Goal: Task Accomplishment & Management: Manage account settings

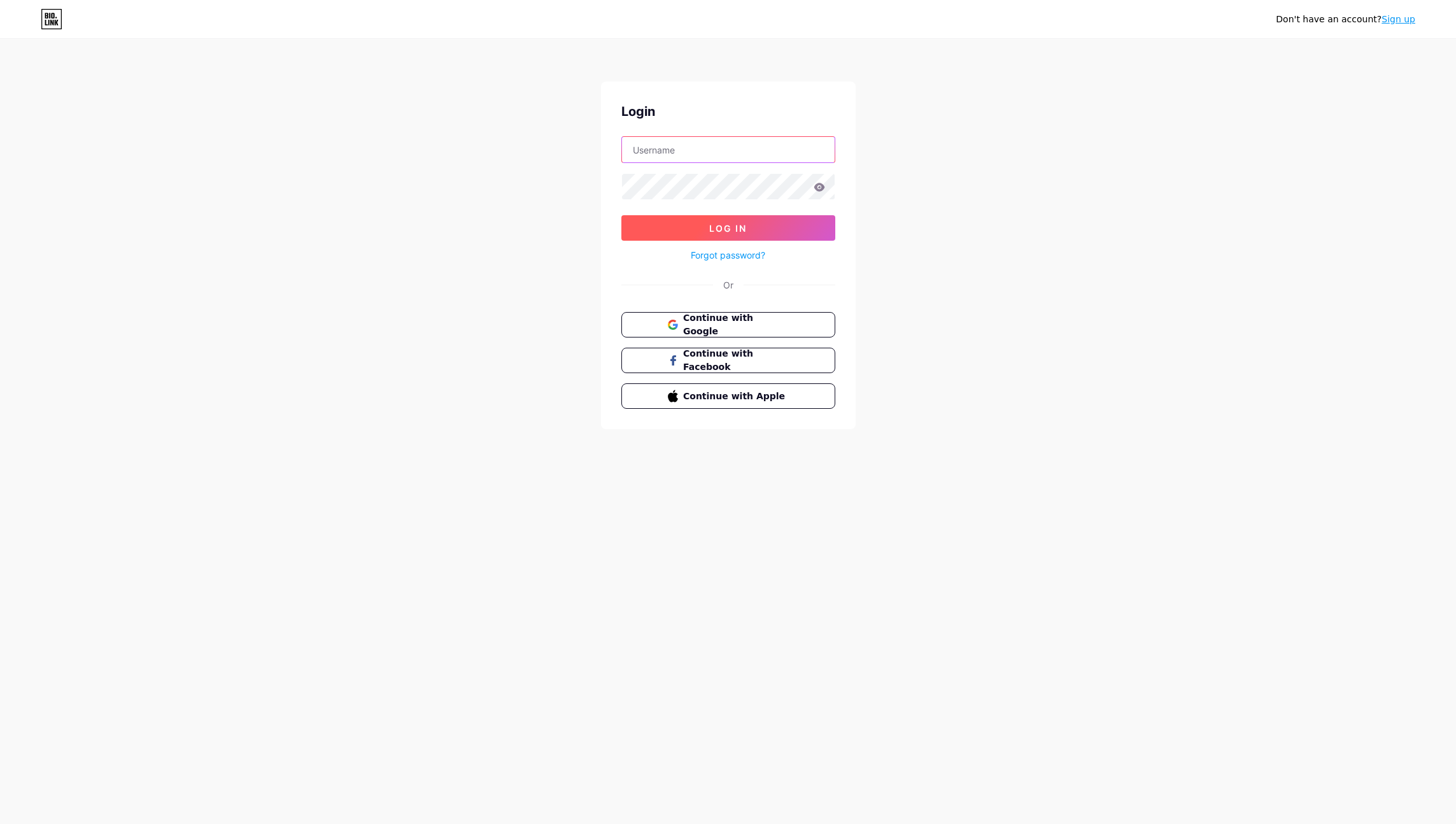
type input "[EMAIL_ADDRESS][DOMAIN_NAME]"
click at [682, 220] on button "Log In" at bounding box center [728, 227] width 214 height 25
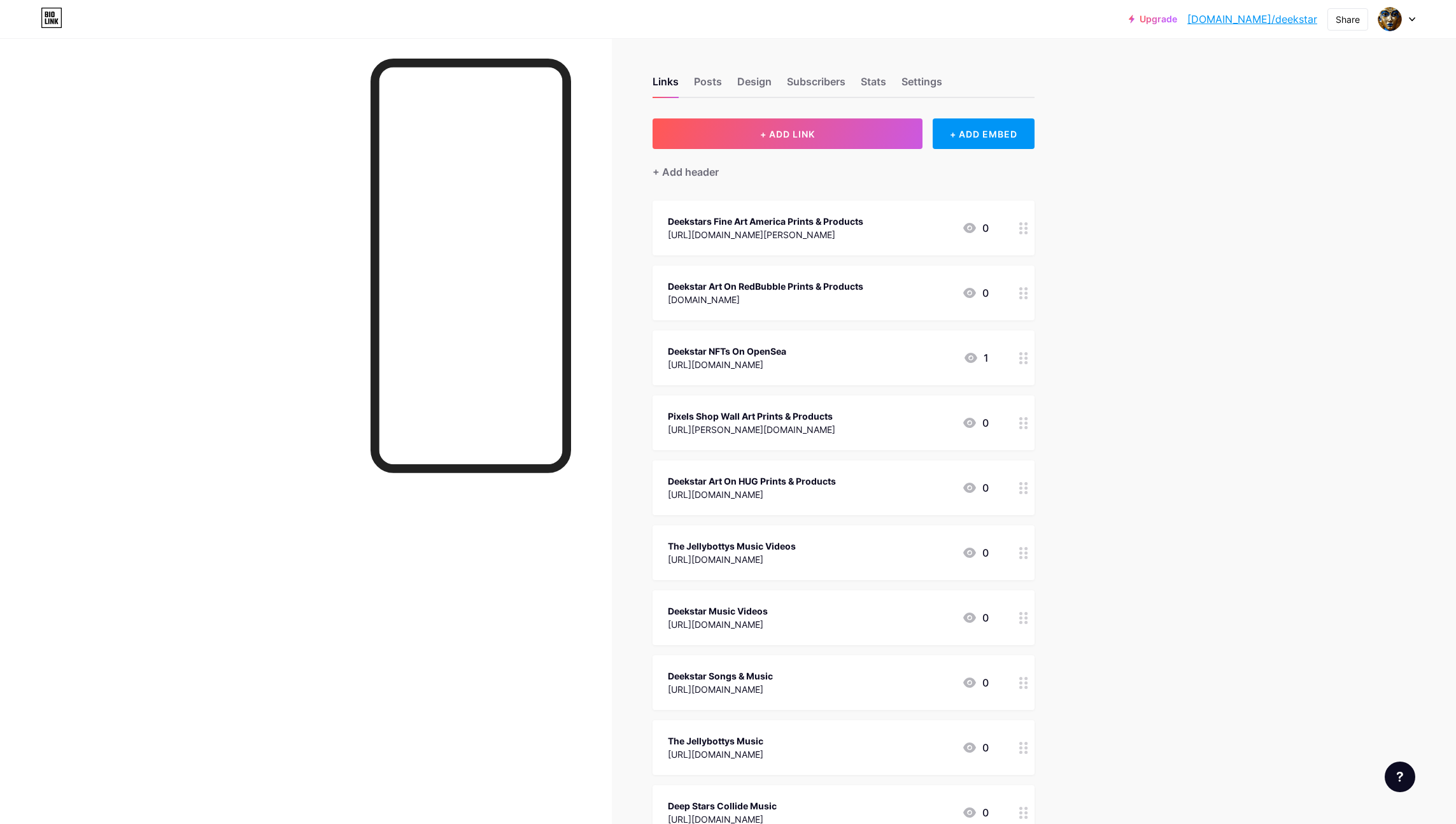
drag, startPoint x: 907, startPoint y: 235, endPoint x: 664, endPoint y: 234, distance: 243.0
click at [664, 234] on div "Deekstars Fine Art America Prints & Products https://fineartamerica.com/profile…" at bounding box center [843, 228] width 382 height 54
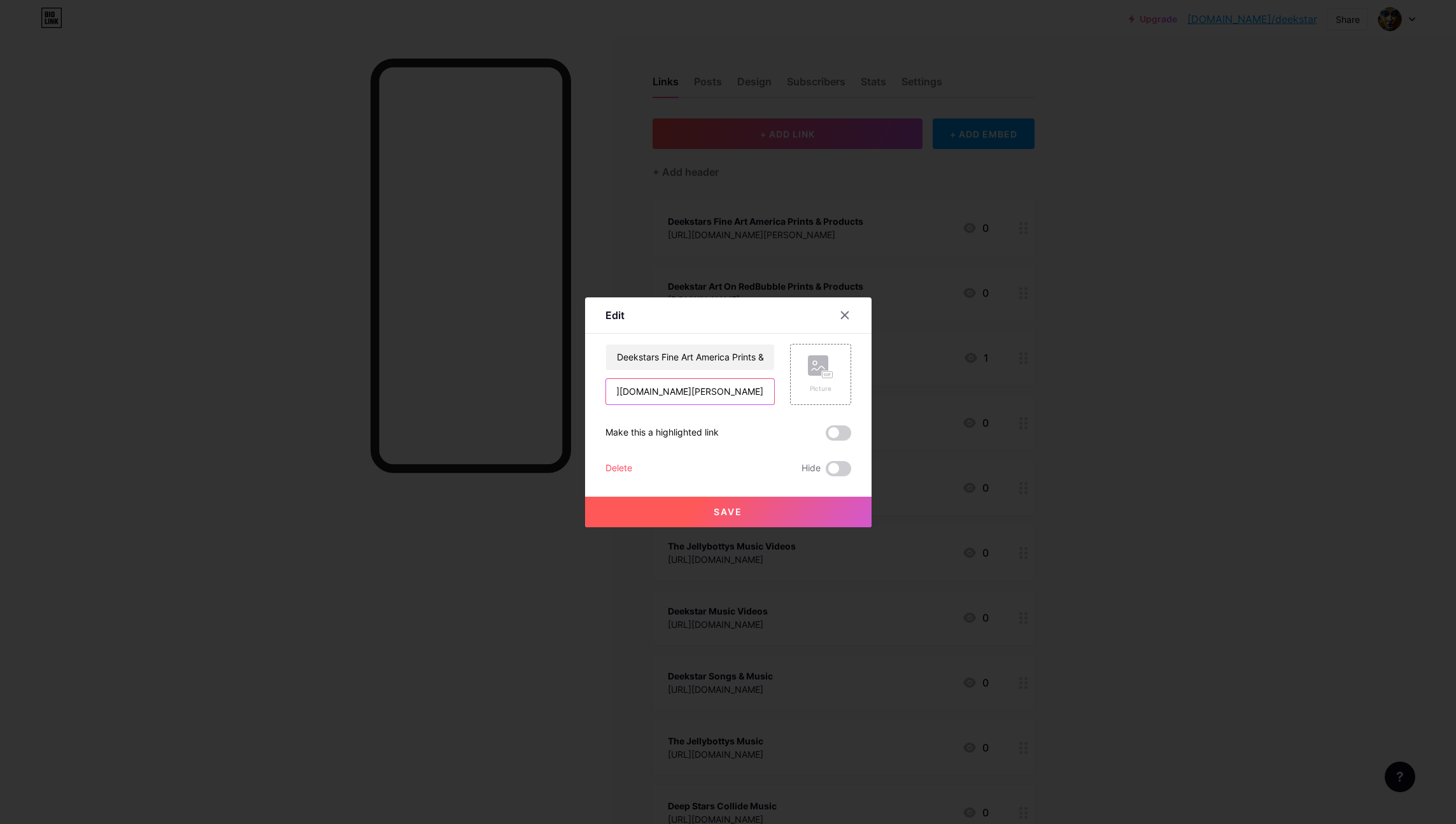
scroll to position [0, 84]
drag, startPoint x: 614, startPoint y: 391, endPoint x: 770, endPoint y: 392, distance: 156.0
click at [771, 392] on input "https://fineartamerica.com/profiles/derek-mcneill/shop" at bounding box center [690, 390] width 168 height 25
drag, startPoint x: 722, startPoint y: 390, endPoint x: 492, endPoint y: 46, distance: 413.8
click at [0, 0] on div "Edit Content YouTube Play YouTube video without leaving your page. ADD Vimeo Pl…" at bounding box center [728, 412] width 1456 height 824
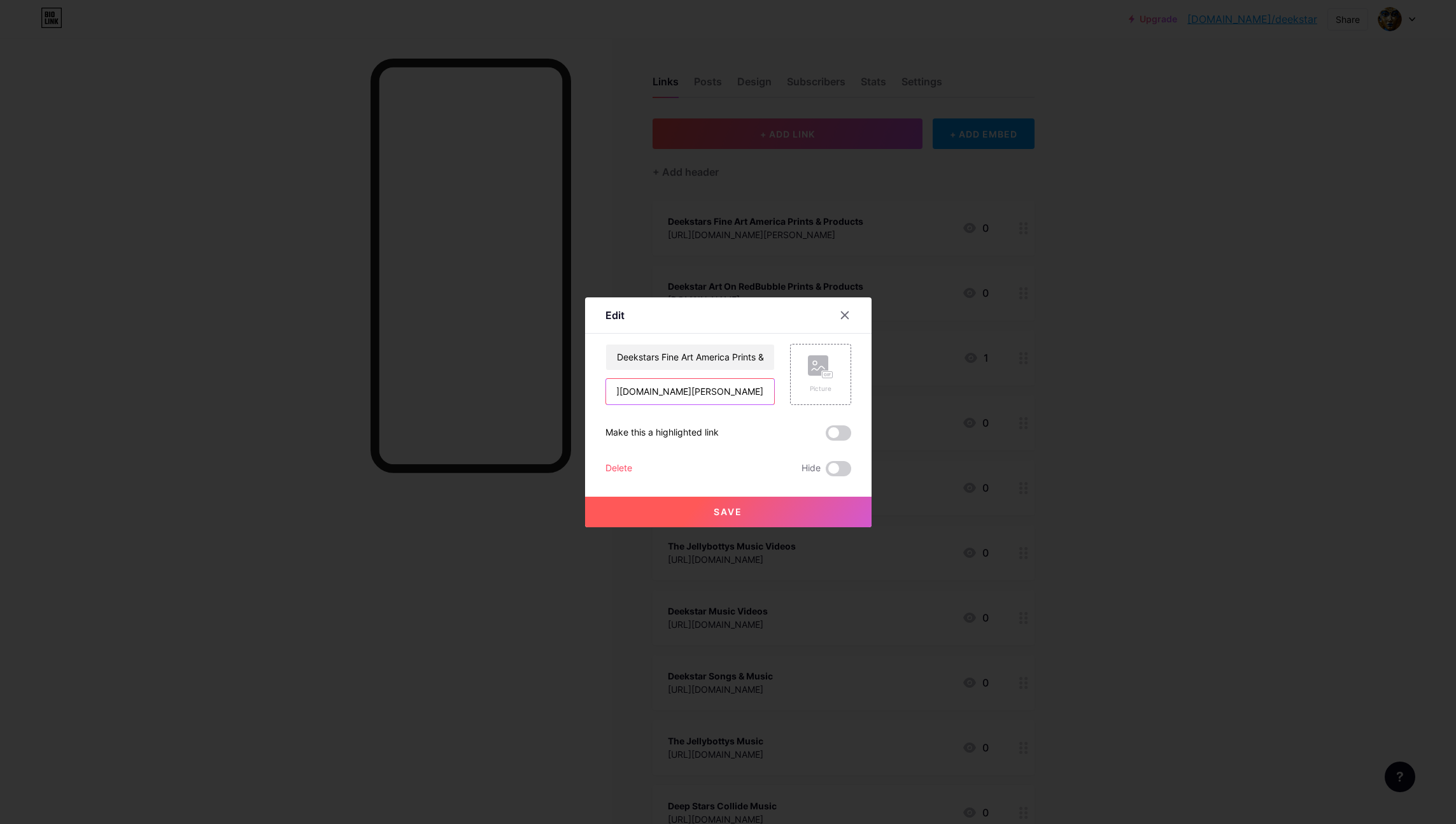
scroll to position [0, 0]
click at [848, 313] on icon at bounding box center [844, 314] width 10 height 10
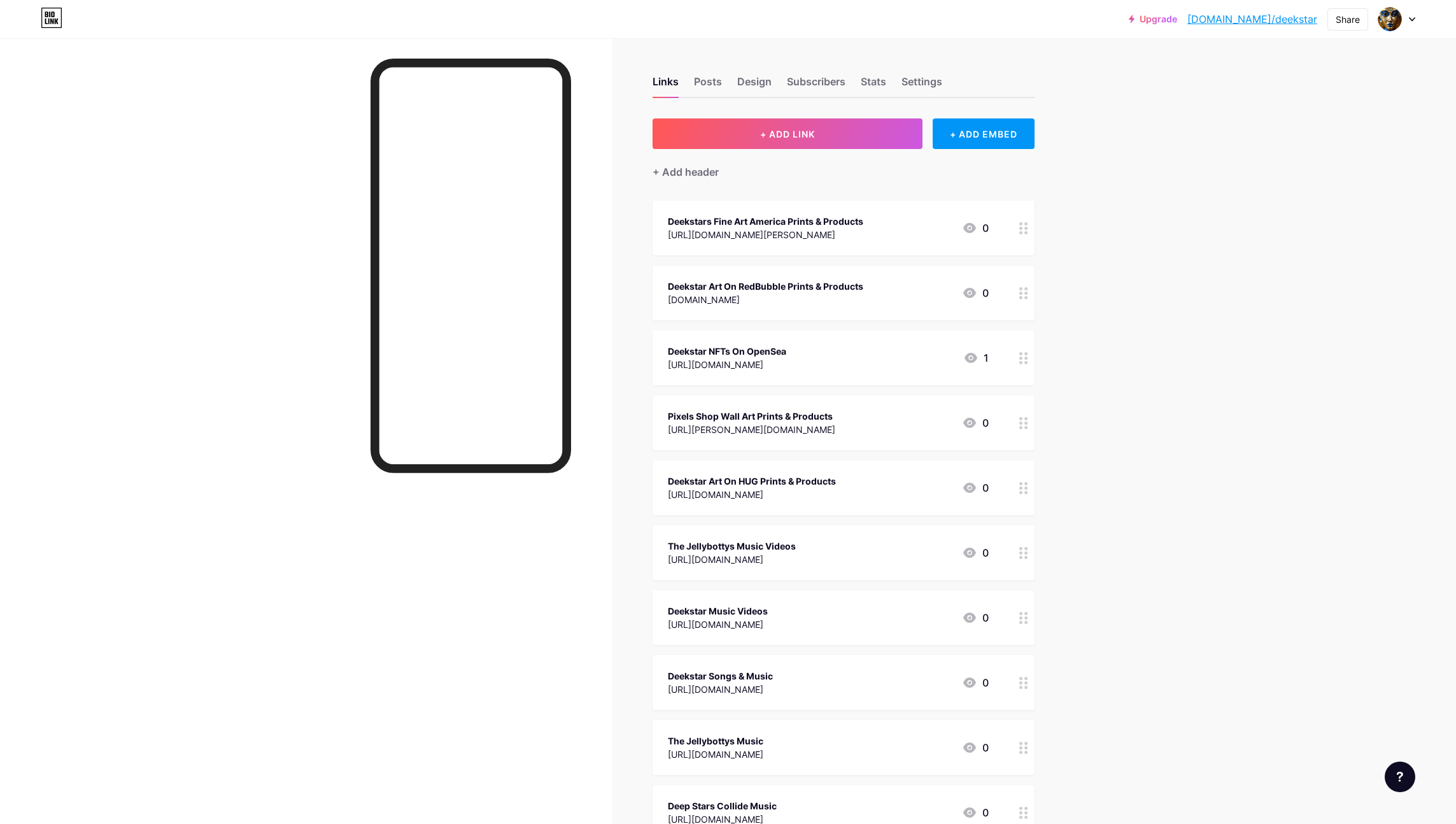
drag, startPoint x: 801, startPoint y: 364, endPoint x: 667, endPoint y: 365, distance: 134.0
click at [667, 365] on div "Deekstar NFTs On OpenSea https://opensea.io/deekstar 1" at bounding box center [828, 358] width 321 height 29
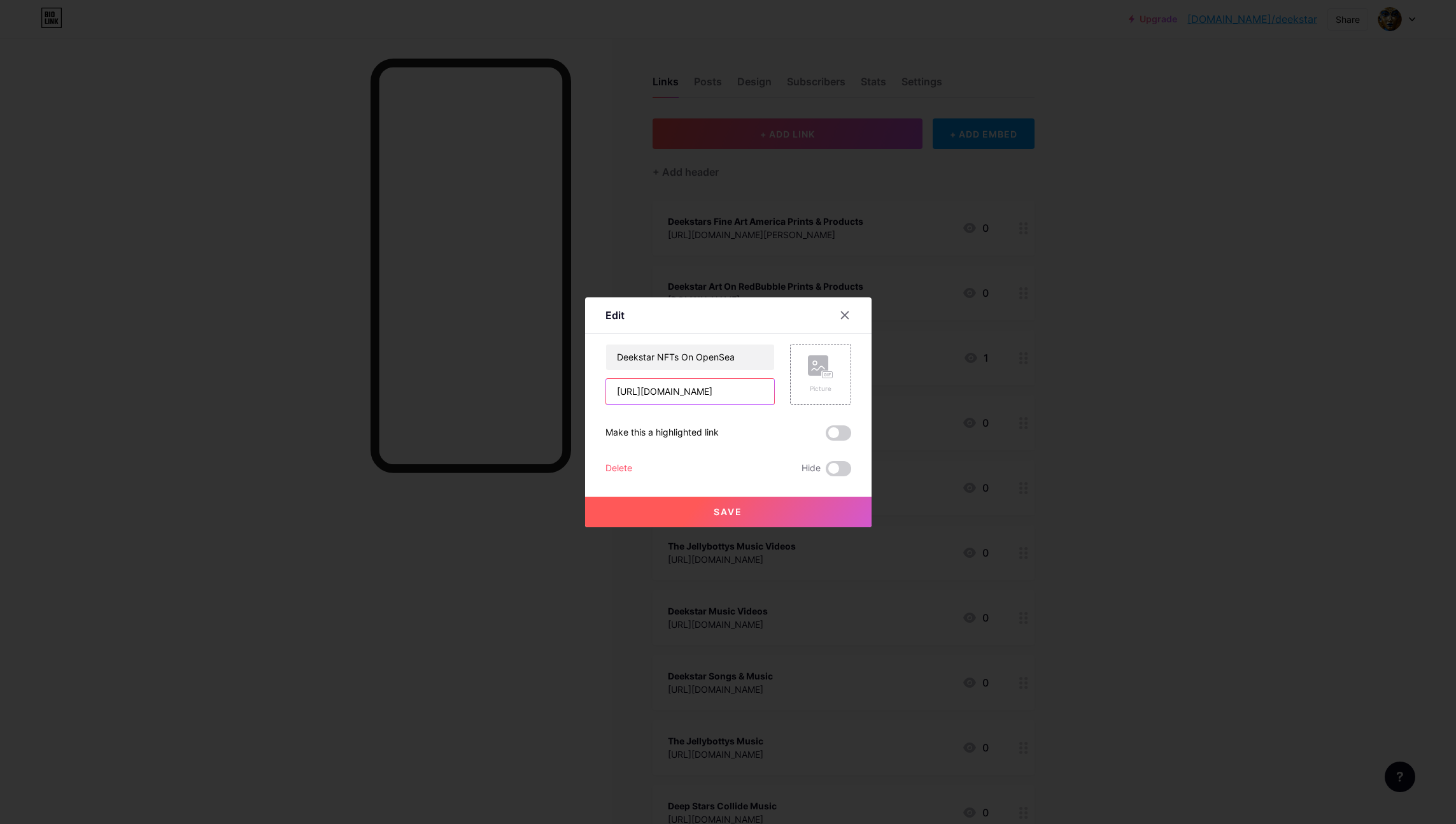
drag, startPoint x: 753, startPoint y: 394, endPoint x: 603, endPoint y: 389, distance: 150.1
click at [592, 387] on div "Edit Content YouTube Play YouTube video without leaving your page. ADD Vimeo Pl…" at bounding box center [728, 412] width 286 height 230
drag, startPoint x: 630, startPoint y: 390, endPoint x: 177, endPoint y: 3, distance: 595.8
click at [0, 0] on div "Edit Content YouTube Play YouTube video without leaving your page. ADD Vimeo Pl…" at bounding box center [728, 412] width 1456 height 824
click at [847, 313] on icon at bounding box center [844, 314] width 10 height 10
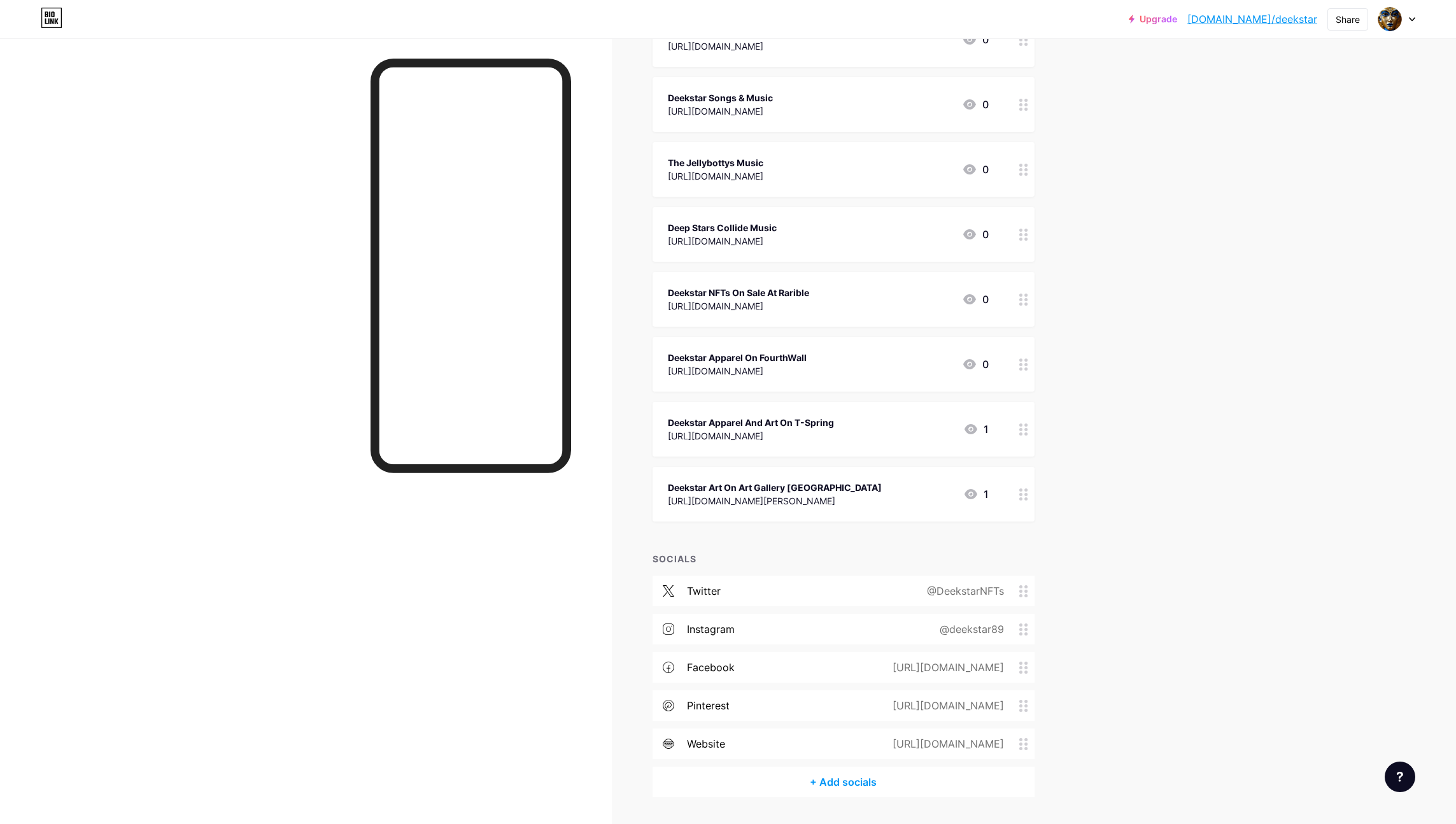
scroll to position [614, 0]
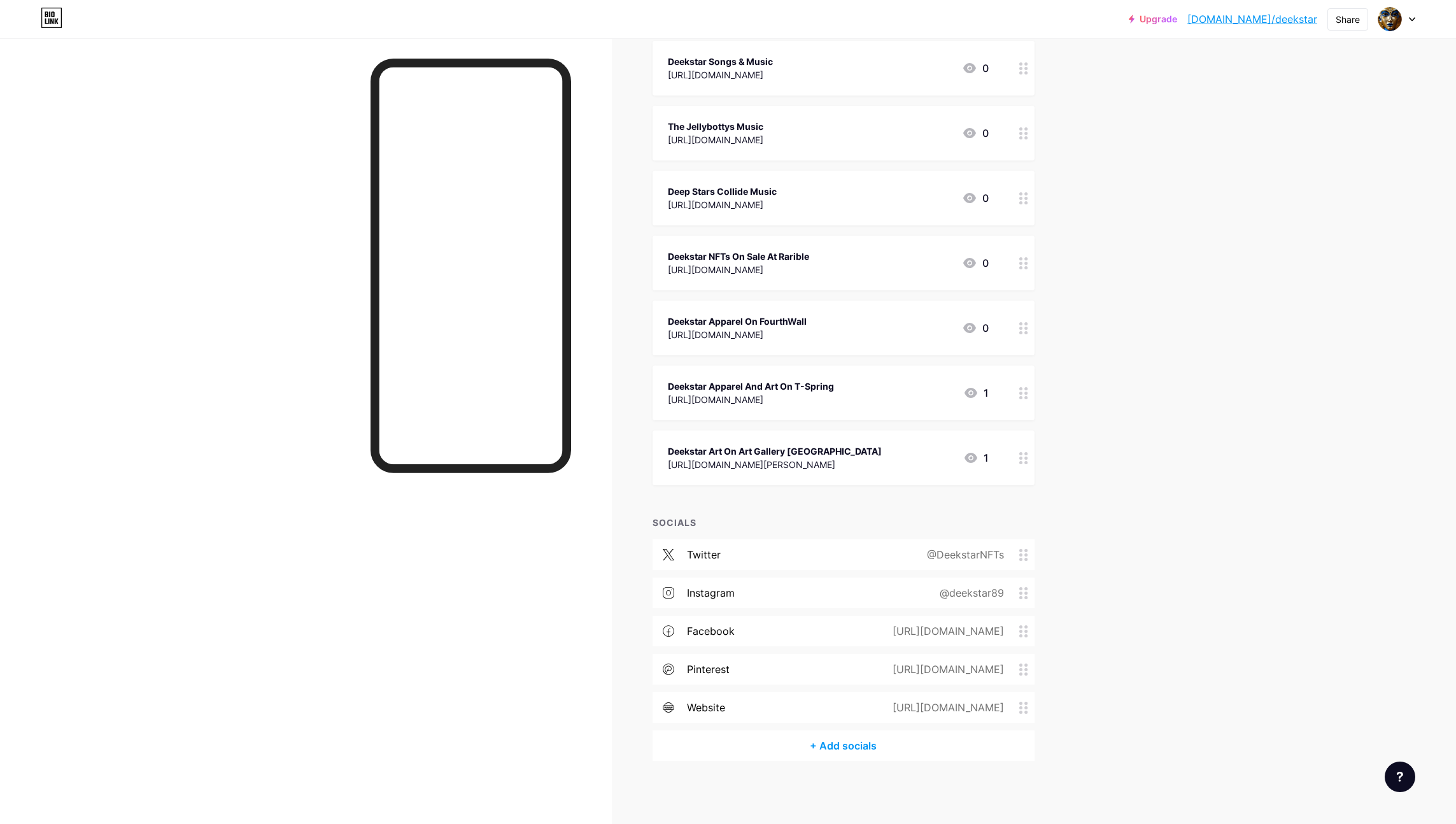
click at [872, 632] on div "https://www.facebook.com/DeekstarNFTs/" at bounding box center [945, 631] width 147 height 15
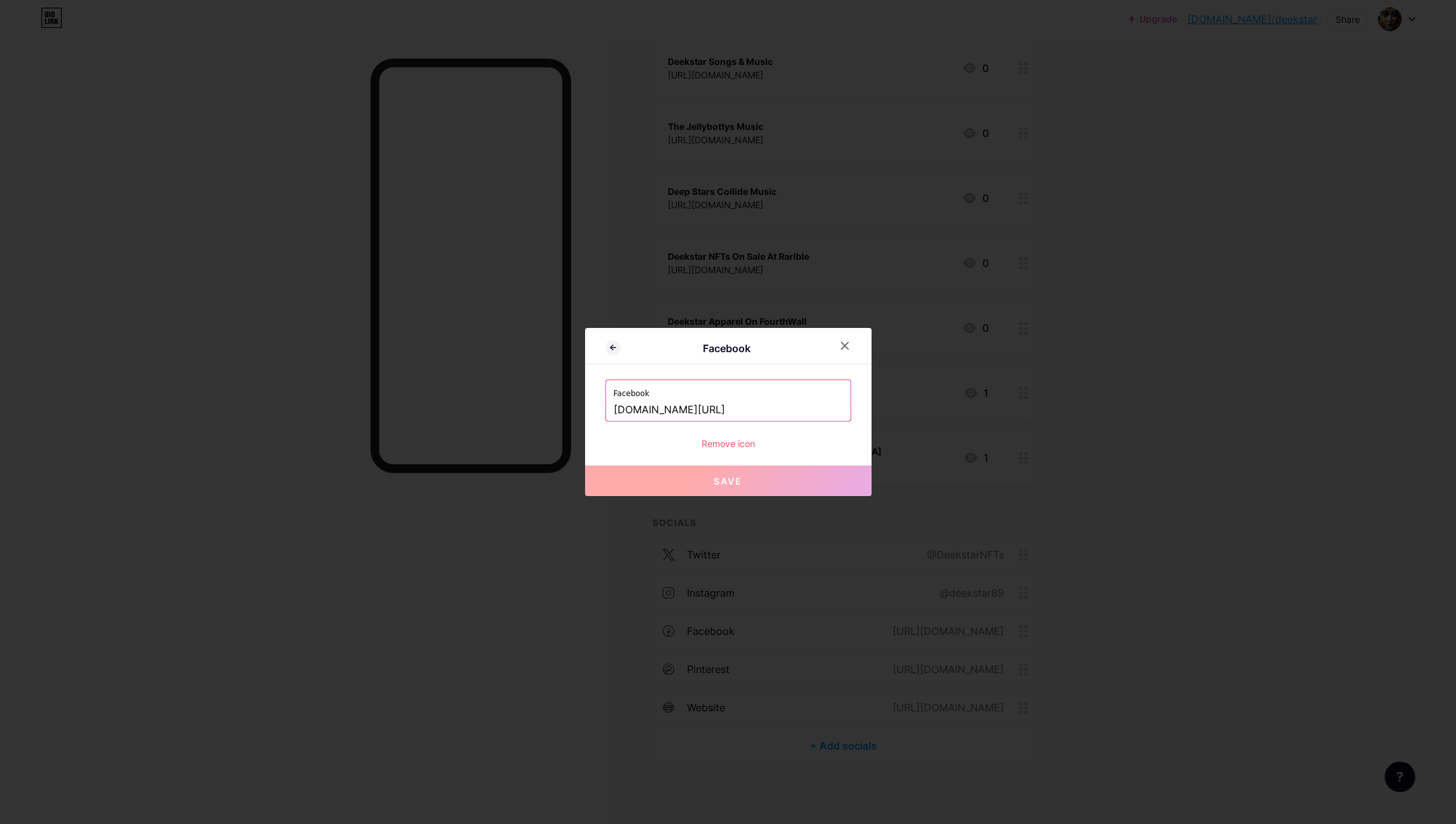
drag, startPoint x: 794, startPoint y: 409, endPoint x: 603, endPoint y: 408, distance: 191.0
click at [603, 408] on div "Facebook Facebook www.facebook.com/DeekstarNFTs/ Remove icon Save" at bounding box center [728, 411] width 286 height 168
drag, startPoint x: 636, startPoint y: 407, endPoint x: 137, endPoint y: 3, distance: 642.0
click at [0, 0] on div "Facebook Facebook www.facebook.com/DeekstarNFTs/ Remove icon Save" at bounding box center [728, 412] width 1456 height 824
click at [847, 341] on icon at bounding box center [844, 345] width 10 height 10
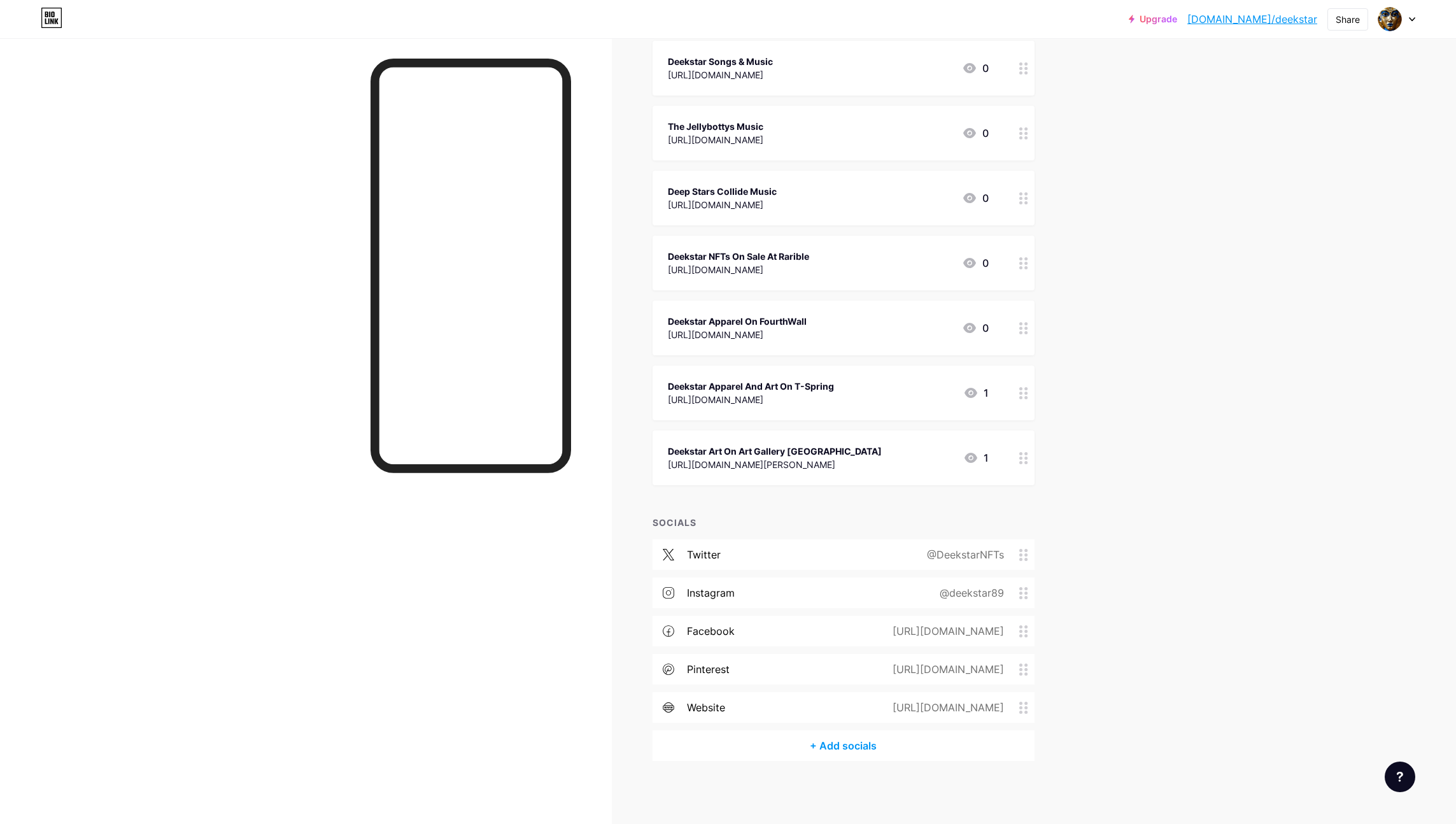
click at [903, 557] on div "twitter @DeekstarNFTs" at bounding box center [843, 554] width 382 height 31
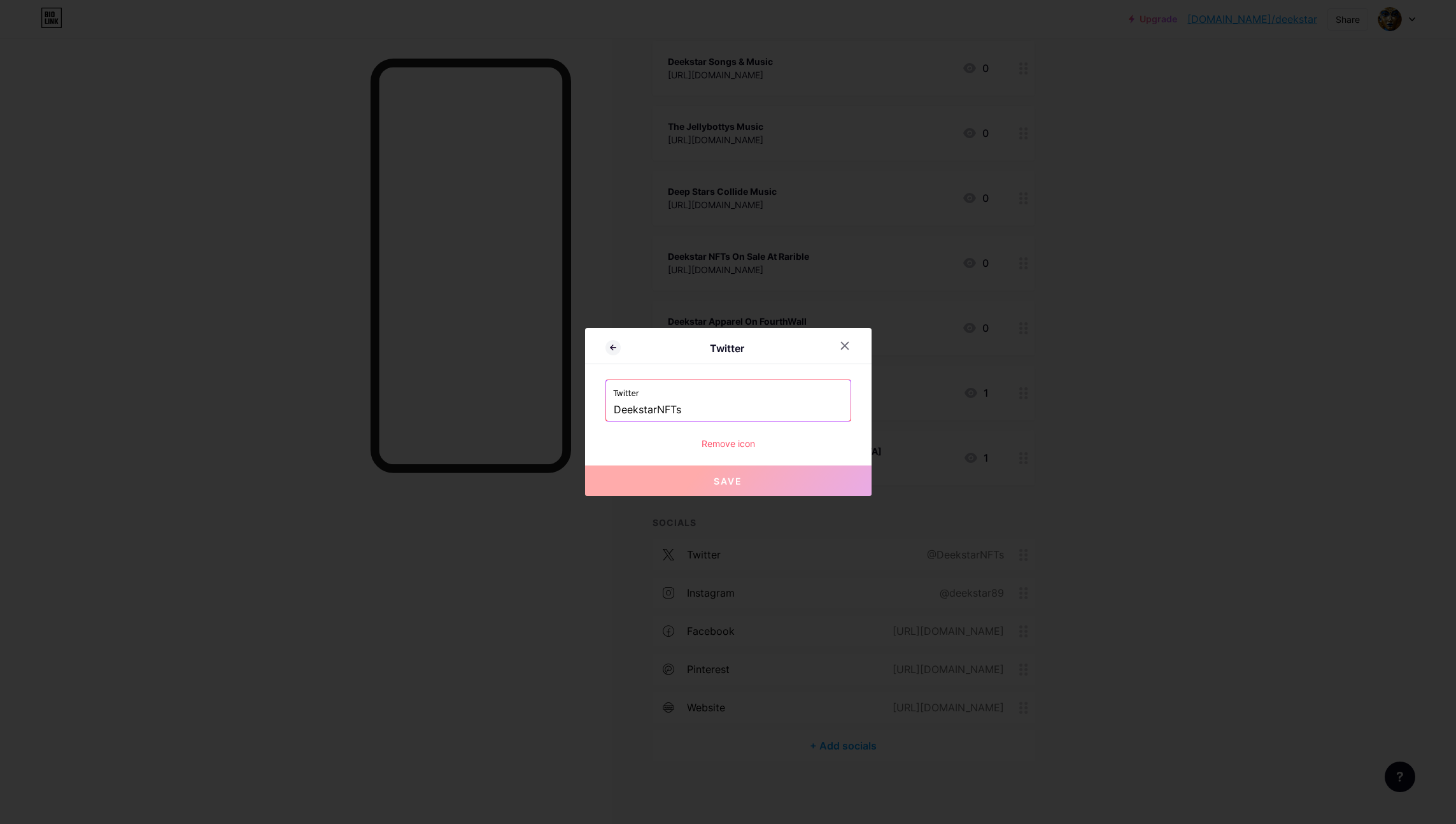
drag, startPoint x: 614, startPoint y: 408, endPoint x: 692, endPoint y: 415, distance: 78.3
click at [692, 415] on input "DeekstarNFTs" at bounding box center [728, 409] width 229 height 22
drag, startPoint x: 645, startPoint y: 406, endPoint x: 717, endPoint y: 552, distance: 162.8
click at [0, 0] on div "Twitter Twitter DeekstarNFTs Remove icon Save" at bounding box center [728, 412] width 1456 height 824
click at [848, 348] on icon at bounding box center [844, 345] width 10 height 10
